Goal: Task Accomplishment & Management: Manage account settings

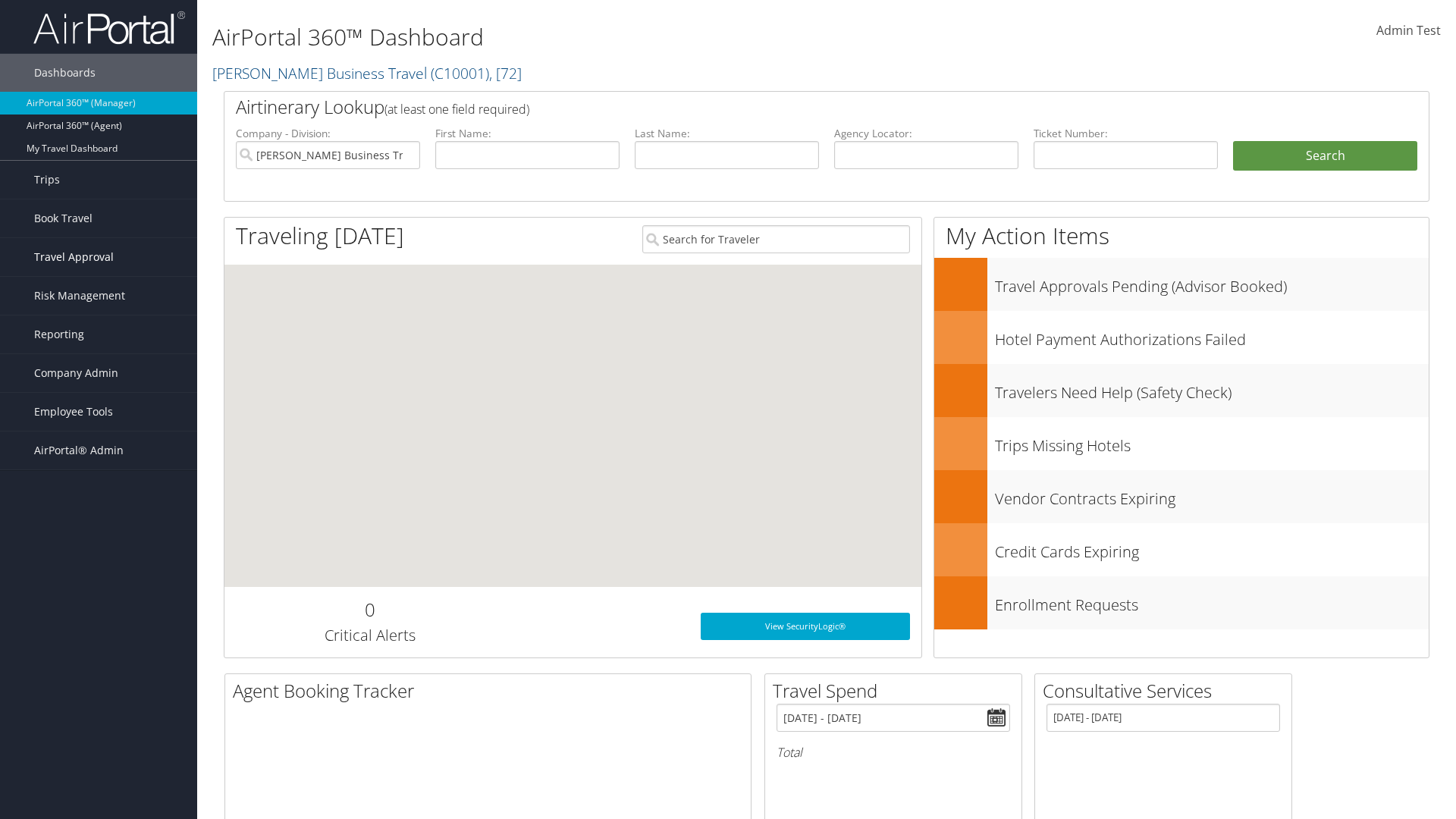
click at [99, 257] on span "Travel Approval" at bounding box center [74, 257] width 80 height 38
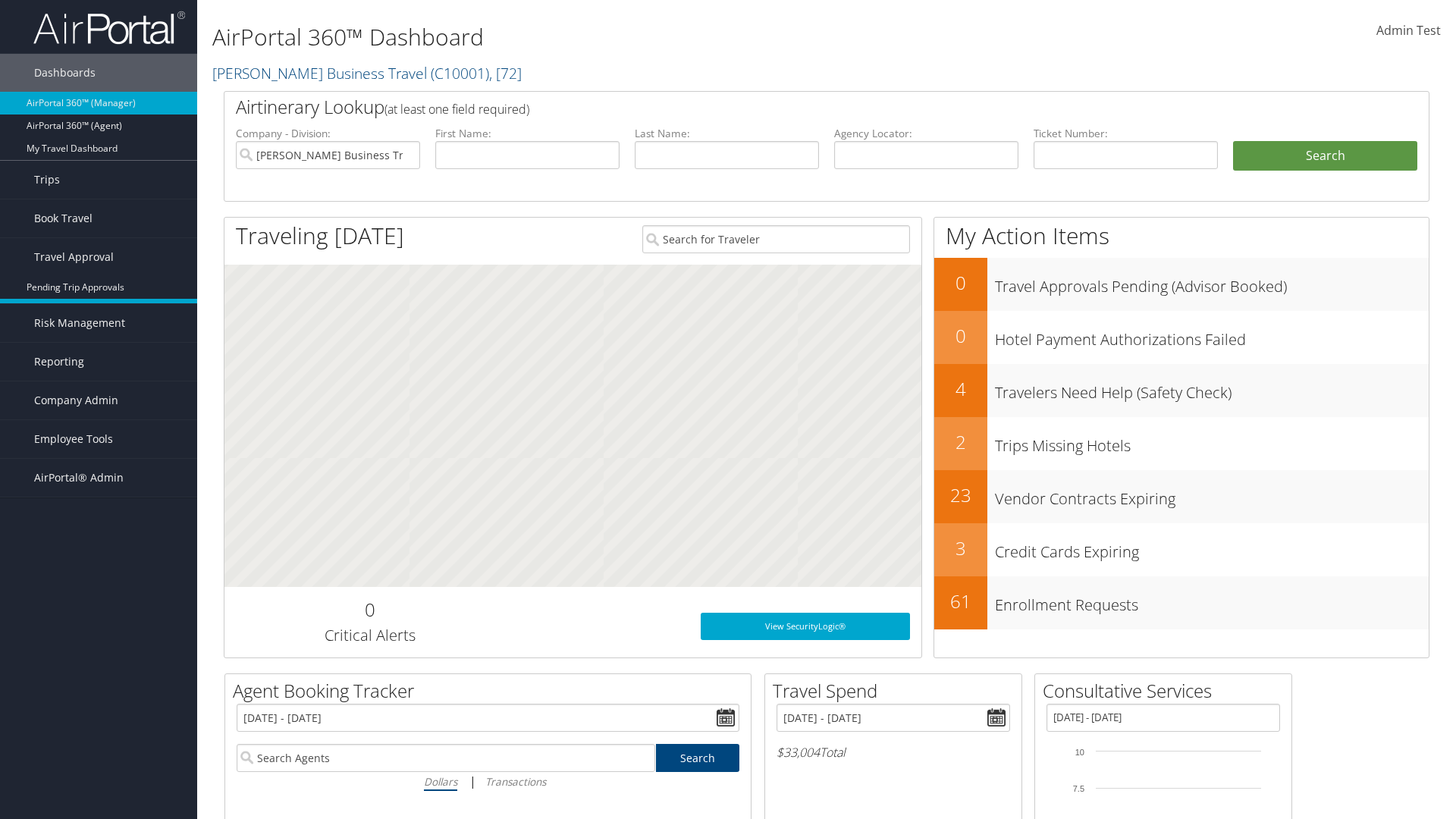
click at [99, 310] on link "Approved Trips" at bounding box center [99, 310] width 197 height 23
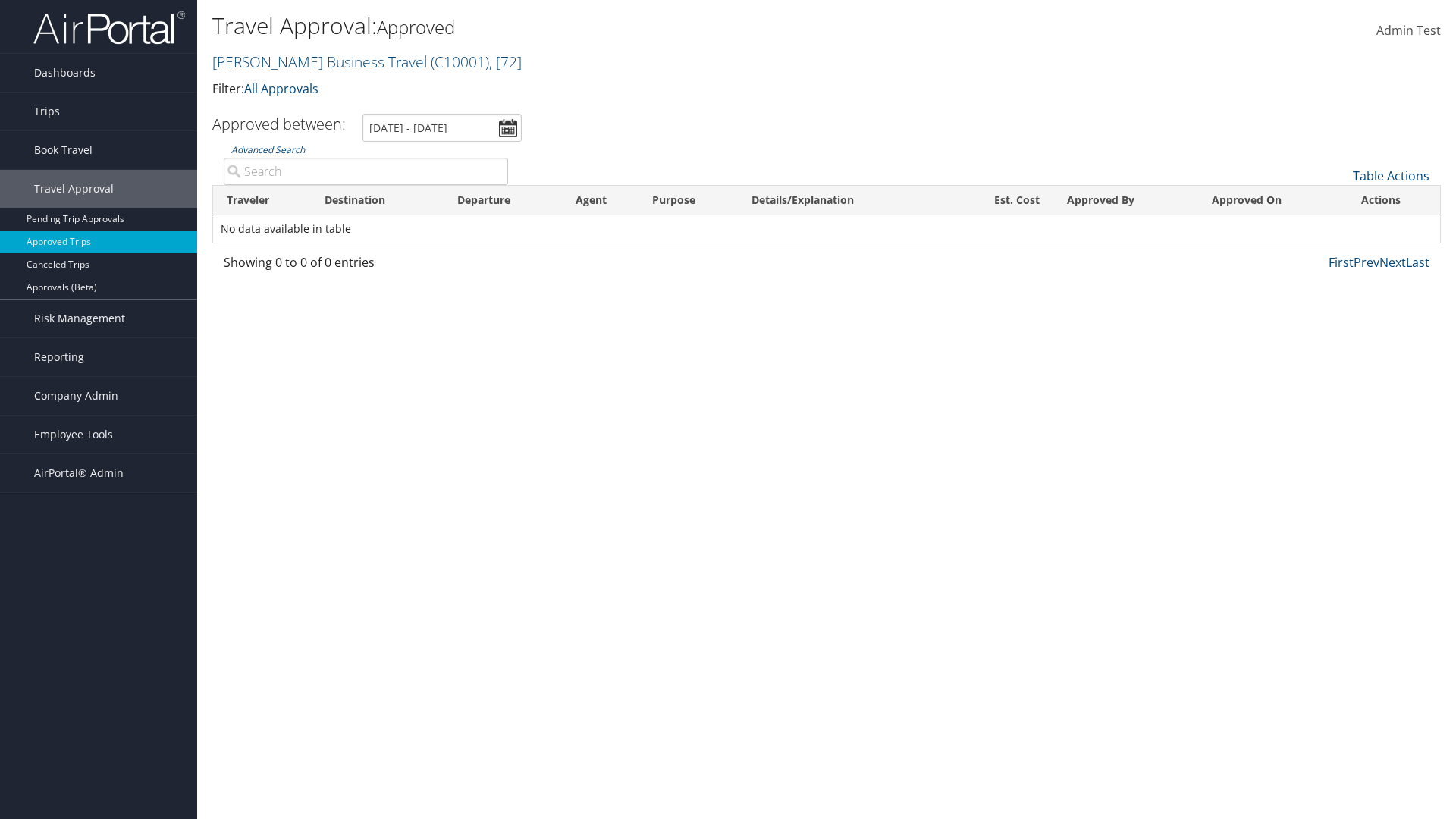
click at [313, 61] on link "[PERSON_NAME] Business Travel ( C10001 ) , [ 72 ]" at bounding box center [367, 62] width 309 height 21
click at [0, 0] on link "CBT Staging, [32649]" at bounding box center [0, 0] width 0 height 0
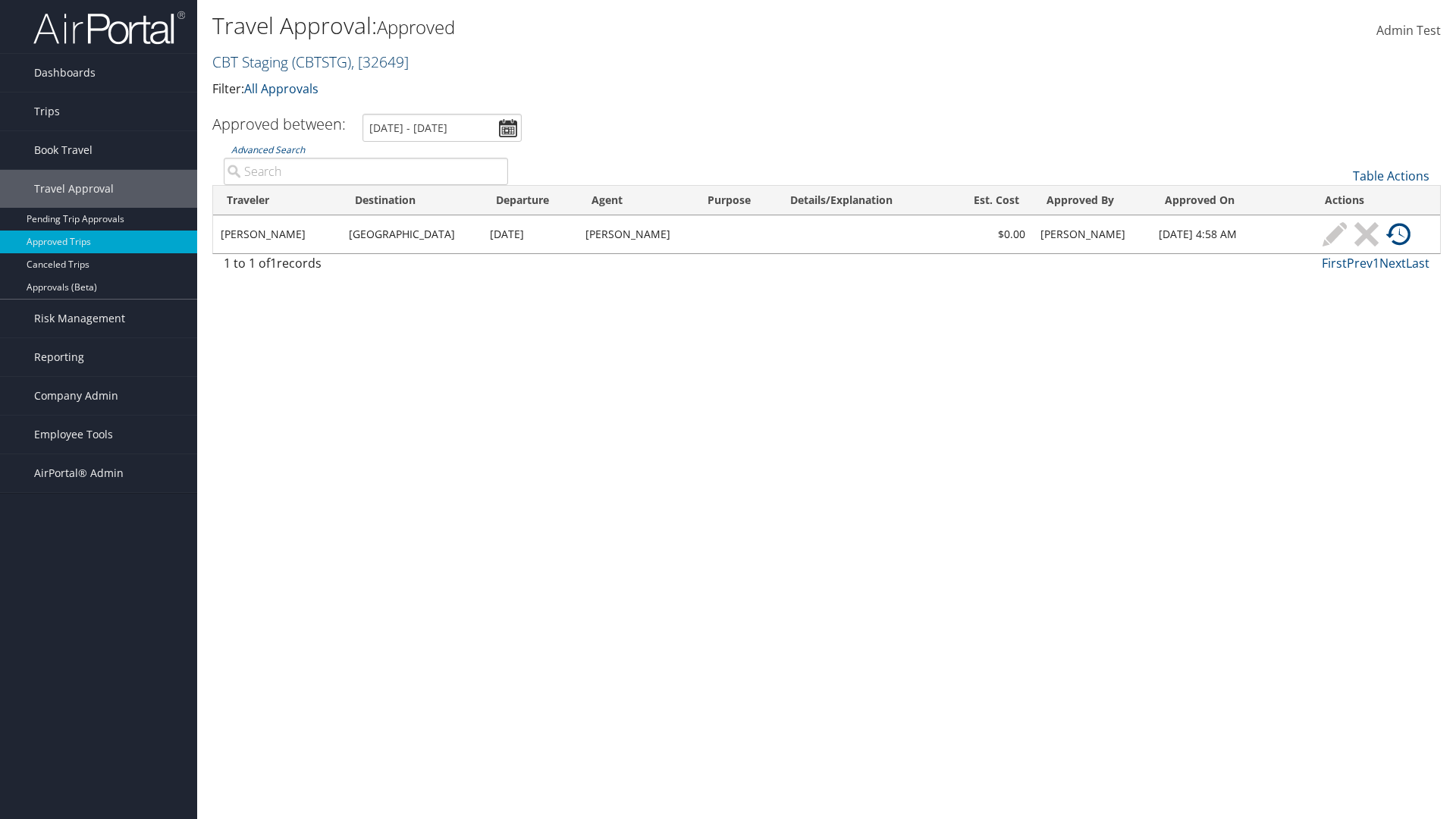
click at [250, 61] on link "CBT Staging ( CBTSTG ) , [ 32649 ]" at bounding box center [310, 62] width 197 height 21
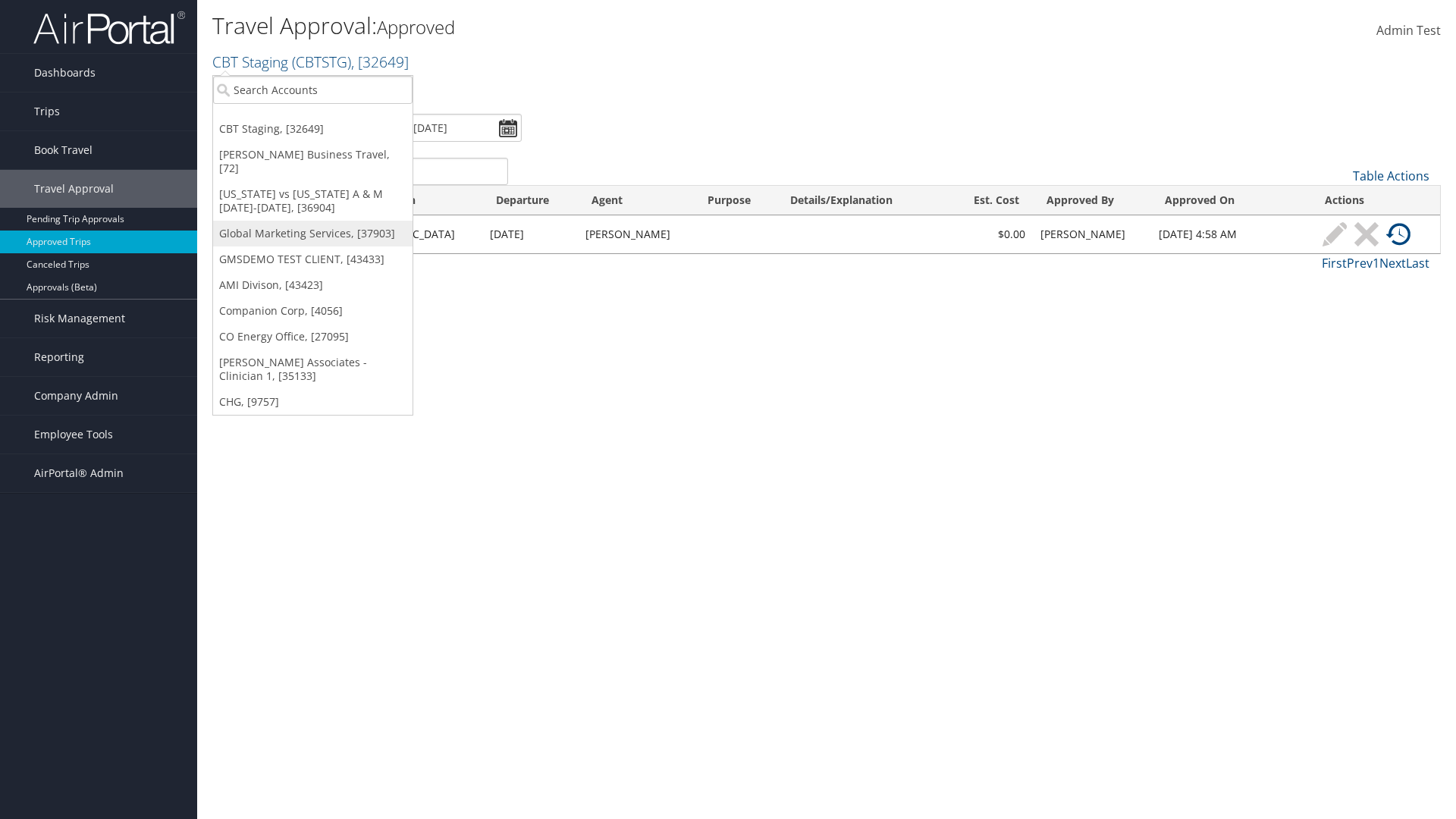
click at [313, 220] on link "Global Marketing Services, [37903]" at bounding box center [313, 233] width 200 height 25
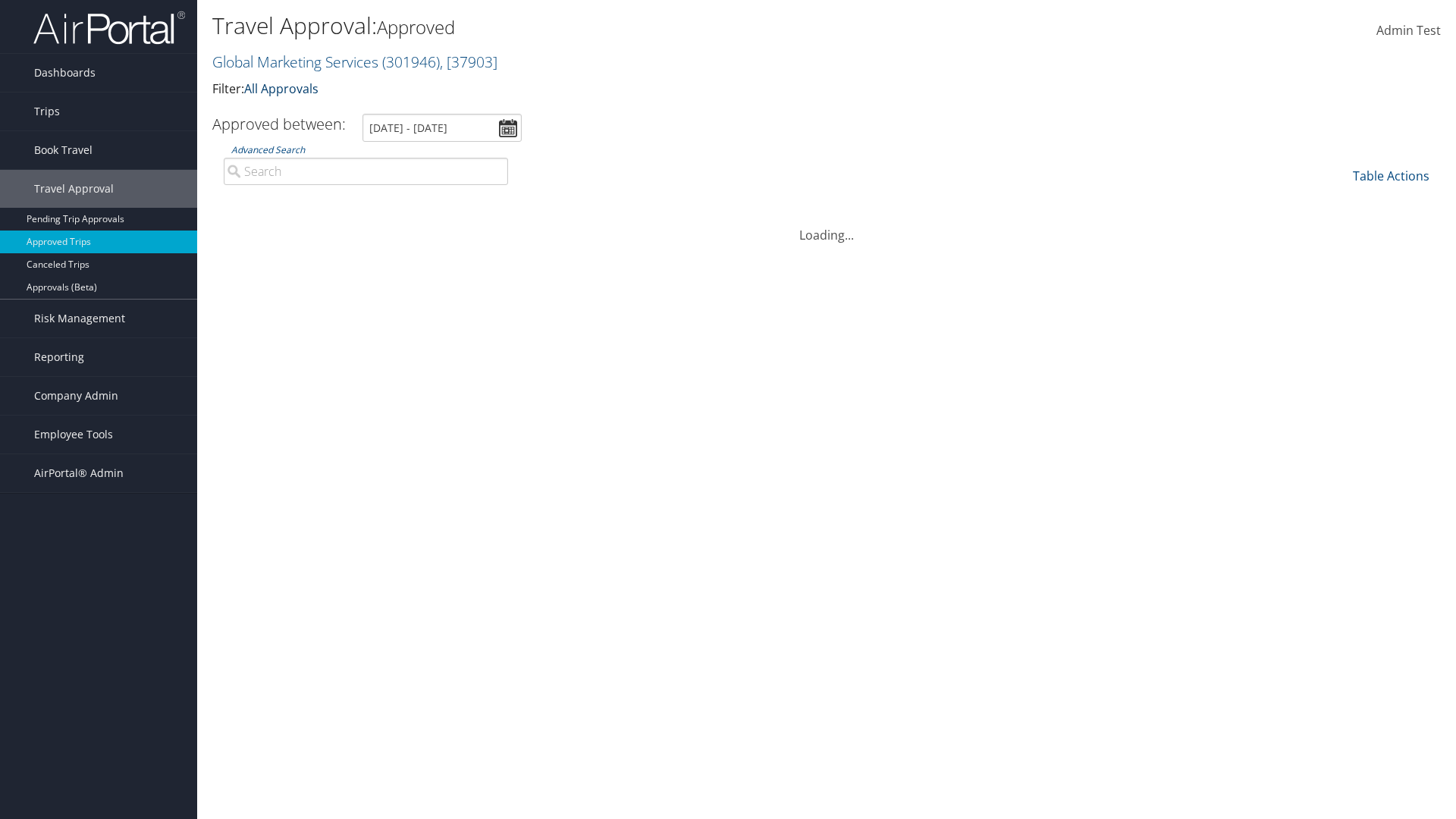
click at [284, 88] on link "All Approvals" at bounding box center [281, 88] width 74 height 17
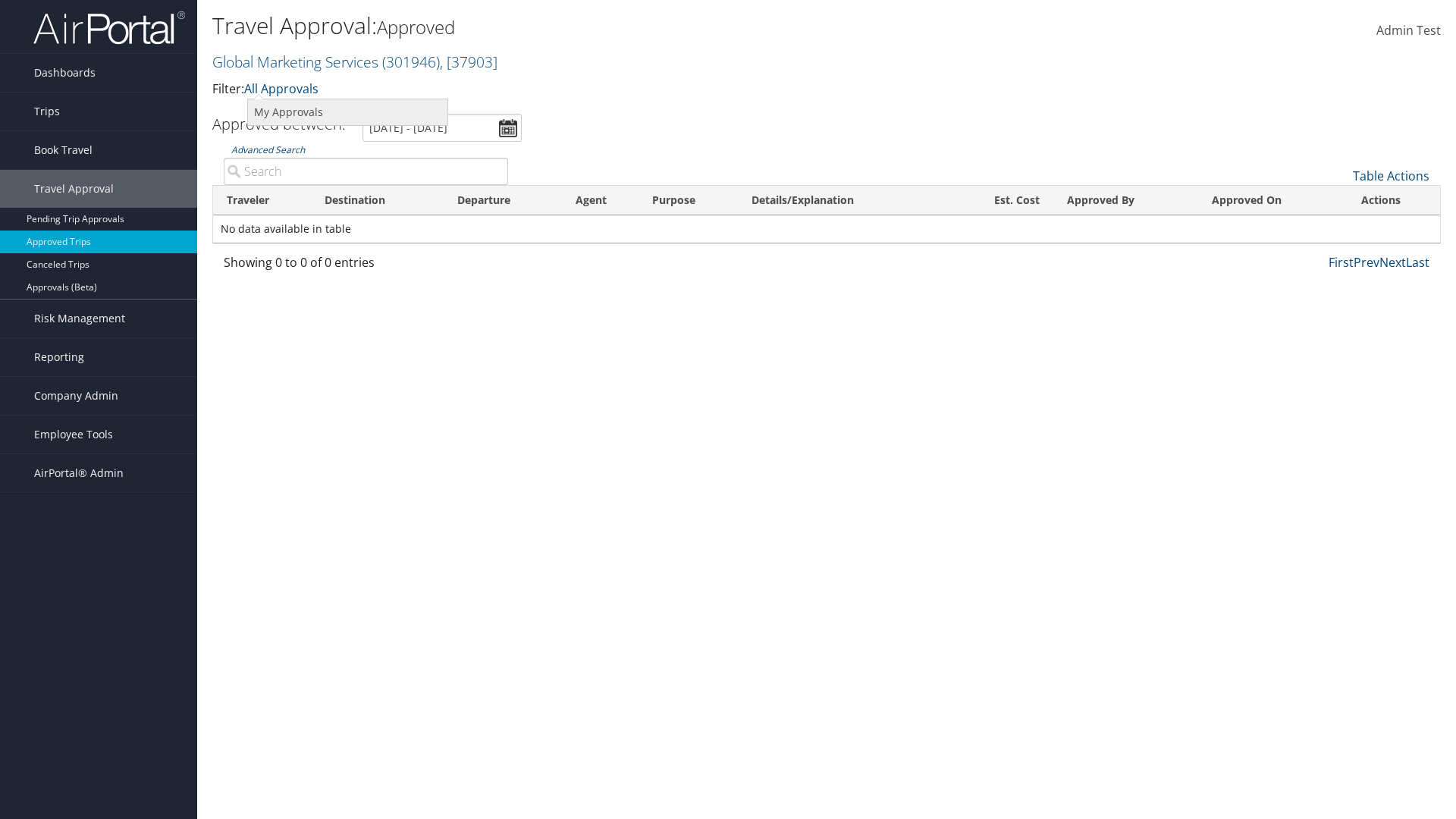
click at [347, 111] on link "My Approvals" at bounding box center [348, 112] width 200 height 25
click at [262, 201] on th "Traveler" at bounding box center [262, 200] width 98 height 29
click at [377, 201] on th "Destination" at bounding box center [377, 200] width 133 height 29
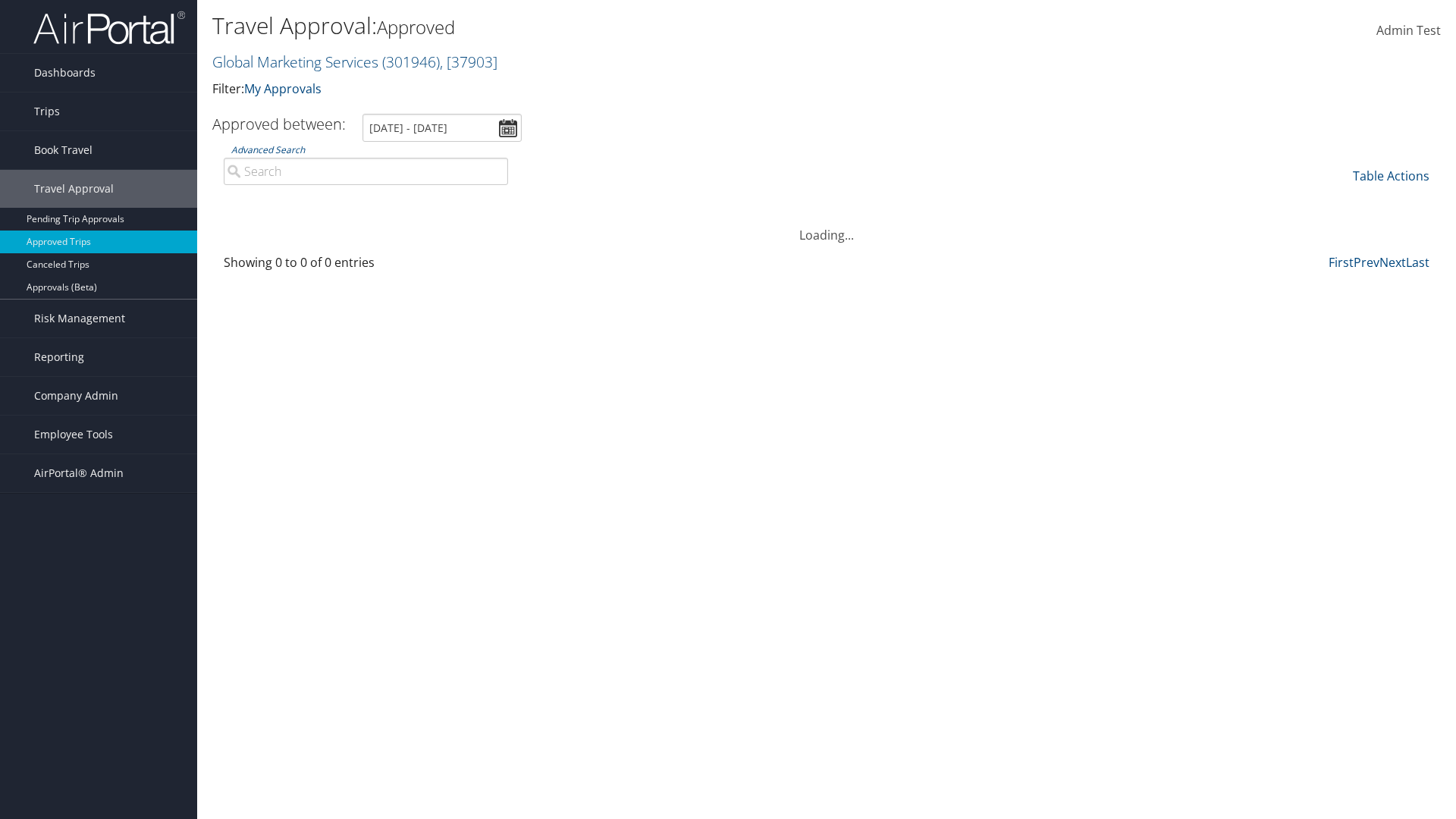
click at [377, 201] on th "Destination" at bounding box center [377, 200] width 133 height 29
click at [503, 201] on th "Departure" at bounding box center [502, 200] width 119 height 29
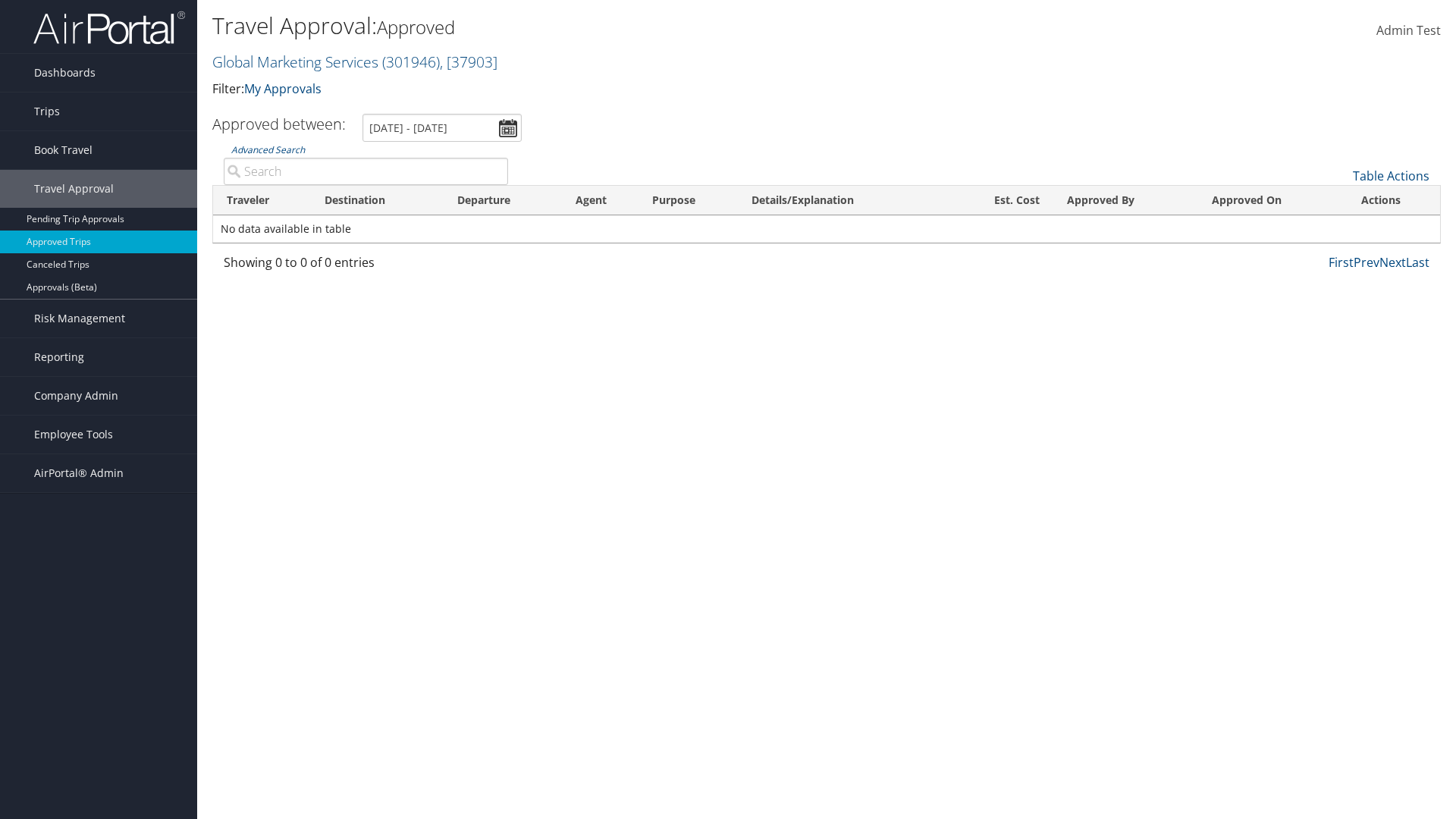
click at [1001, 201] on th "Est. Cost" at bounding box center [1001, 200] width 104 height 29
click at [1125, 201] on th "Approved By" at bounding box center [1126, 200] width 146 height 29
click at [1272, 201] on th "Approved On" at bounding box center [1273, 200] width 150 height 29
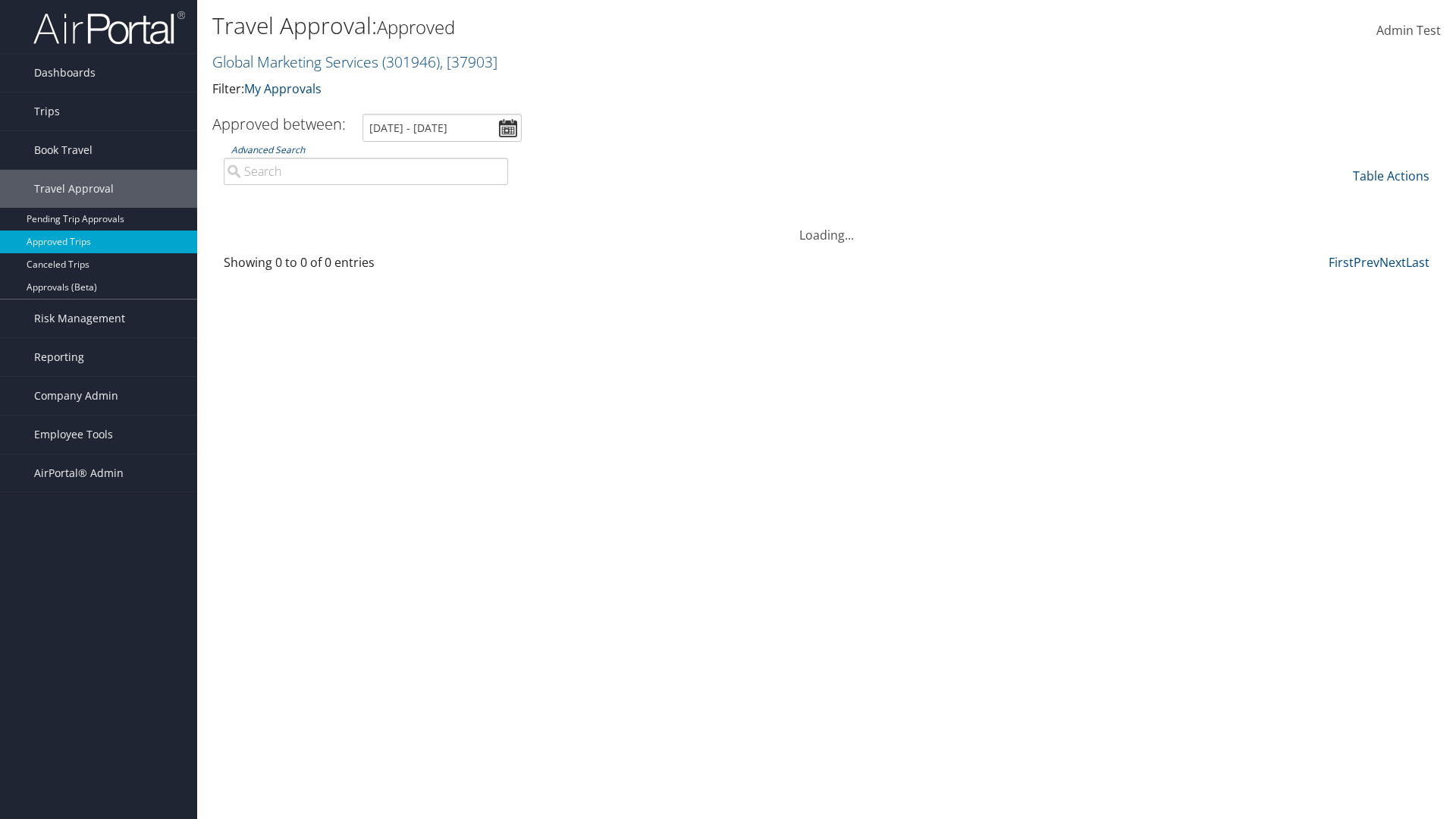
click at [1272, 201] on th "Approved On" at bounding box center [1273, 200] width 150 height 29
click at [1391, 176] on link "Table Actions" at bounding box center [1391, 176] width 76 height 17
click at [1340, 227] on link "25" at bounding box center [1340, 227] width 200 height 25
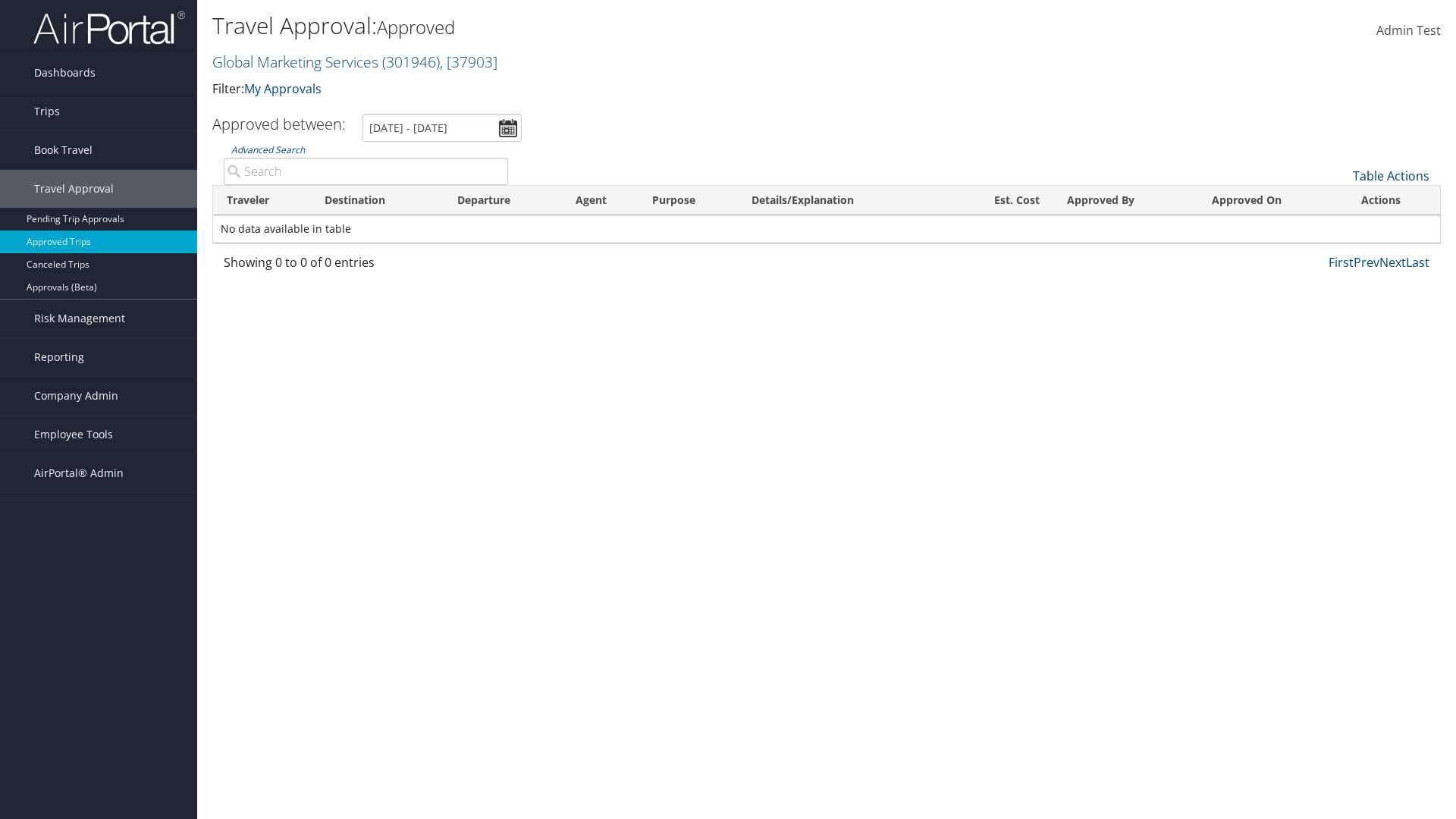
click at [1391, 176] on link "Table Actions" at bounding box center [1391, 176] width 76 height 17
click at [1340, 251] on link "Page Length" at bounding box center [1340, 251] width 200 height 25
